Goal: Browse casually

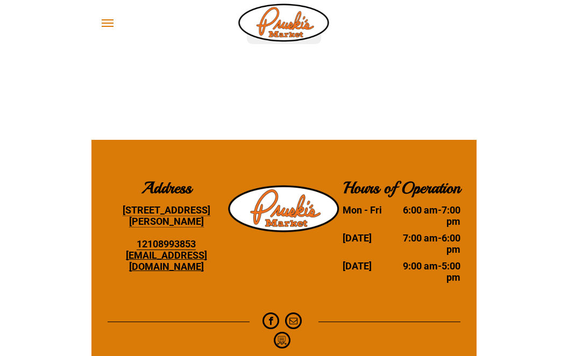
scroll to position [2098, 0]
